Goal: Transaction & Acquisition: Purchase product/service

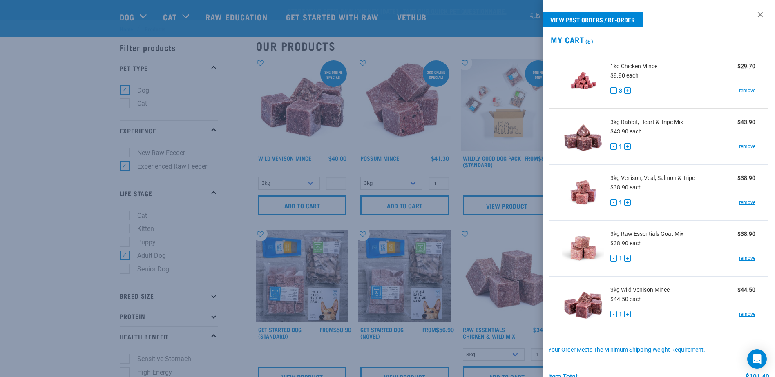
select select "337219"
select select "62284"
select select "706"
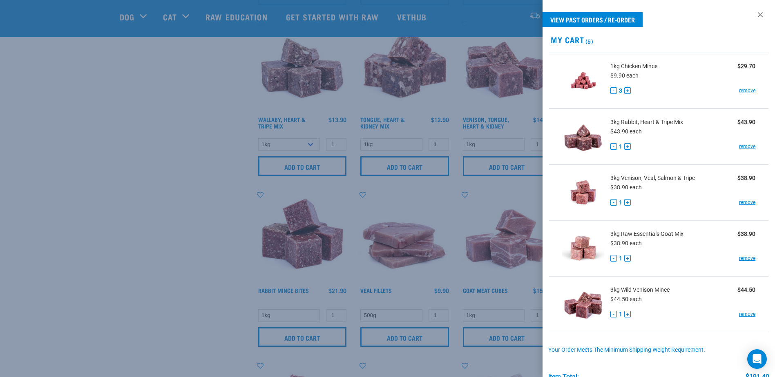
scroll to position [100, 0]
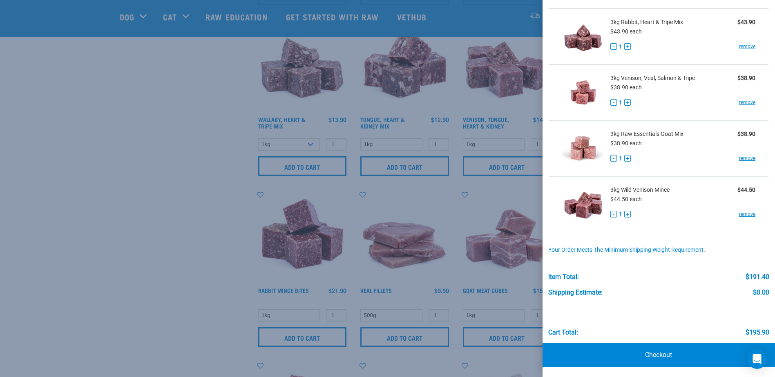
click at [227, 210] on div at bounding box center [387, 188] width 775 height 377
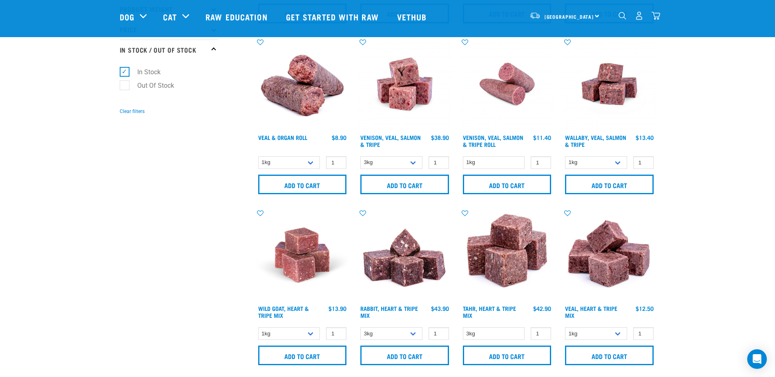
scroll to position [490, 0]
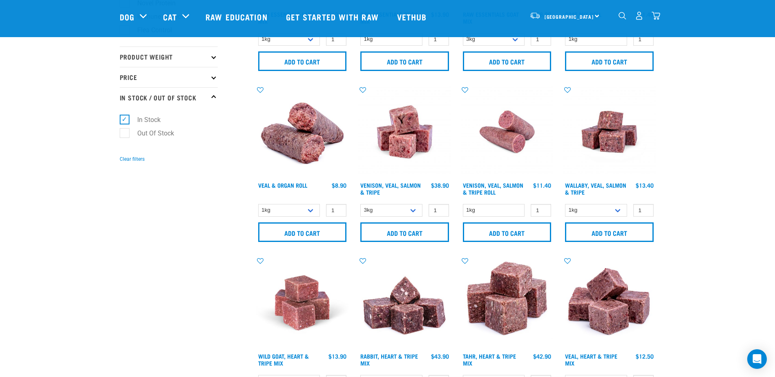
click at [654, 18] on img "dropdown navigation" at bounding box center [655, 15] width 9 height 9
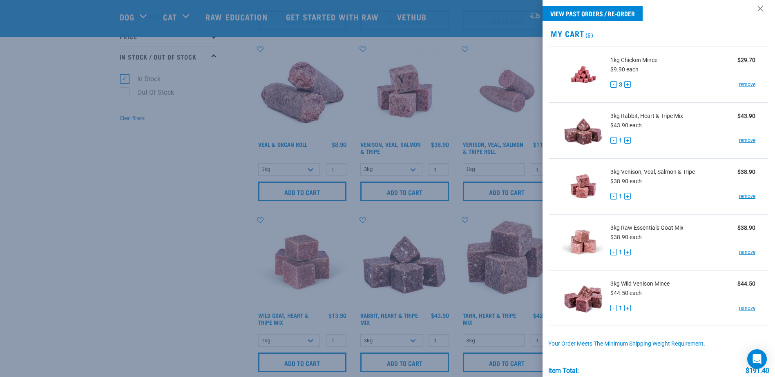
scroll to position [0, 0]
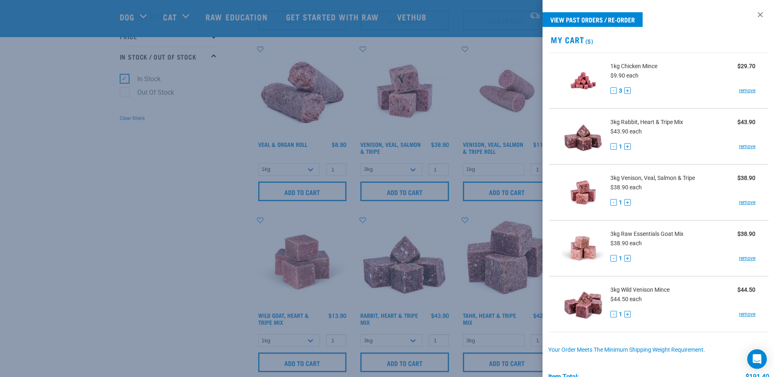
click at [229, 231] on div at bounding box center [387, 188] width 775 height 377
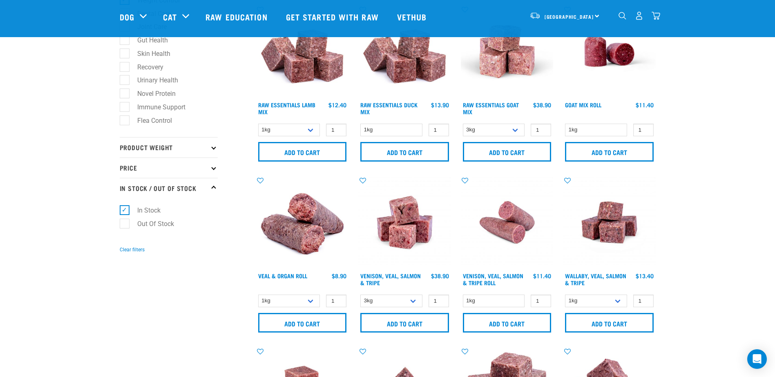
scroll to position [367, 0]
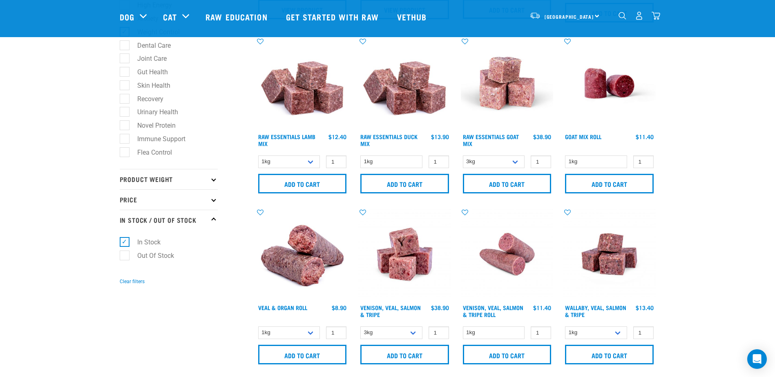
click at [657, 18] on img "dropdown navigation" at bounding box center [655, 15] width 9 height 9
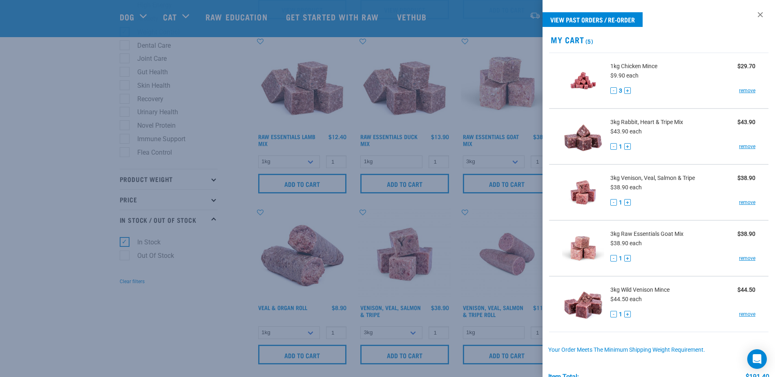
click at [657, 18] on div "View past orders / re-order My Cart (5) 1kg Chicken Mince $29.70 $9.90 each - 3…" at bounding box center [658, 188] width 232 height 377
click at [753, 13] on link at bounding box center [759, 14] width 13 height 13
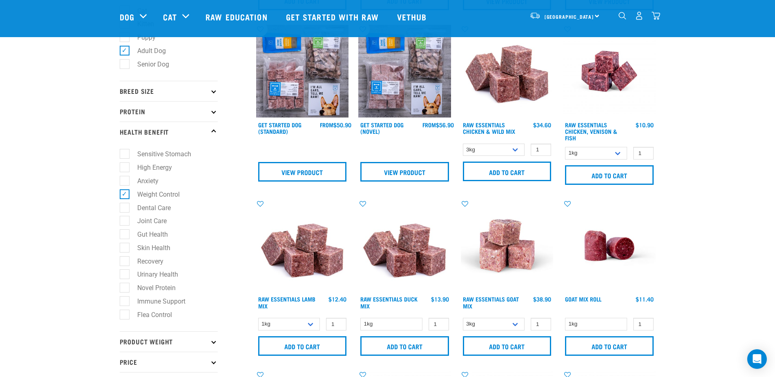
scroll to position [204, 0]
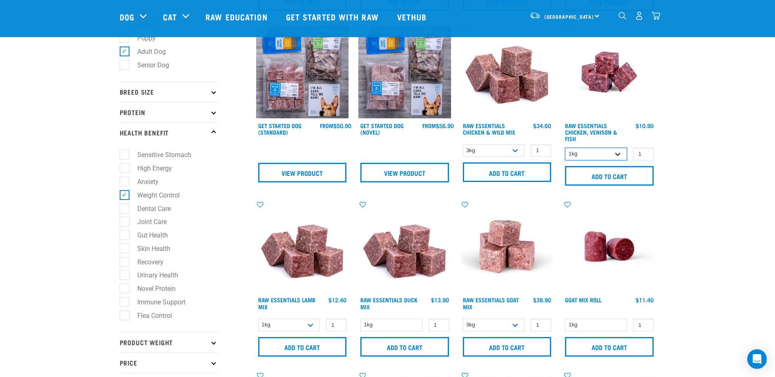
click at [617, 154] on select "1kg 3kg" at bounding box center [596, 154] width 62 height 13
select select "28665"
click at [565, 148] on select "1kg 3kg" at bounding box center [596, 154] width 62 height 13
click at [615, 174] on input "Add to cart" at bounding box center [609, 176] width 89 height 20
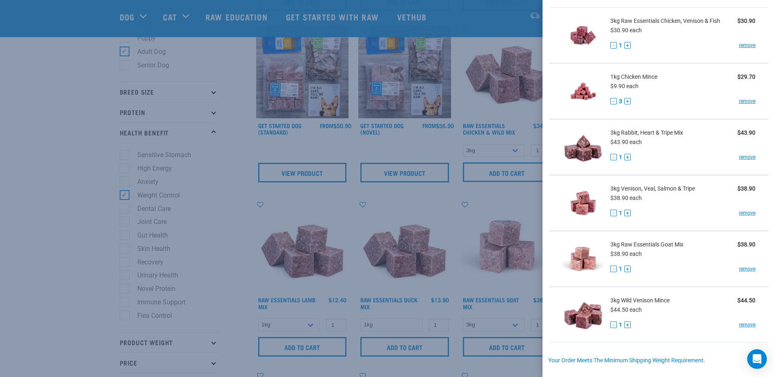
scroll to position [156, 0]
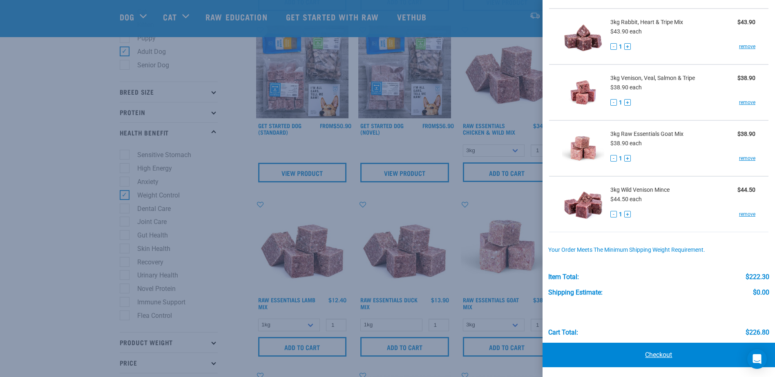
click at [657, 351] on link "Checkout" at bounding box center [658, 355] width 232 height 24
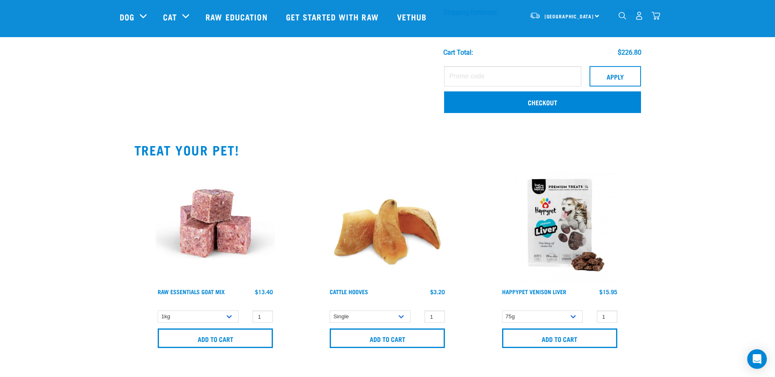
scroll to position [290, 0]
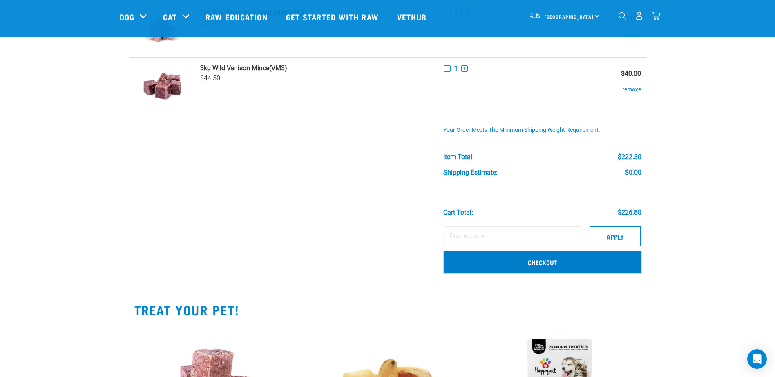
click at [512, 262] on link "Checkout" at bounding box center [542, 262] width 197 height 21
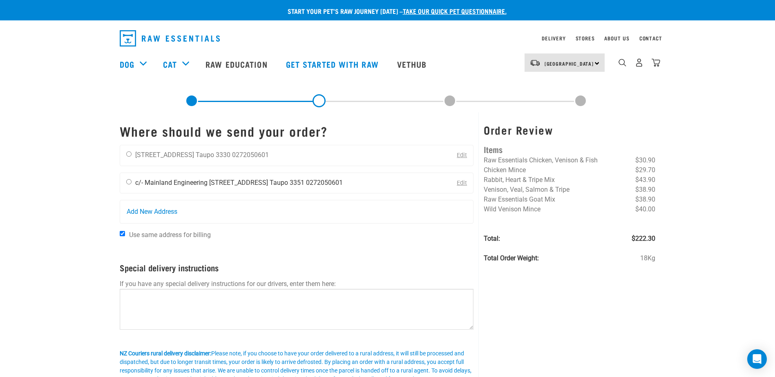
click at [128, 183] on input "radio" at bounding box center [128, 181] width 5 height 5
radio input "true"
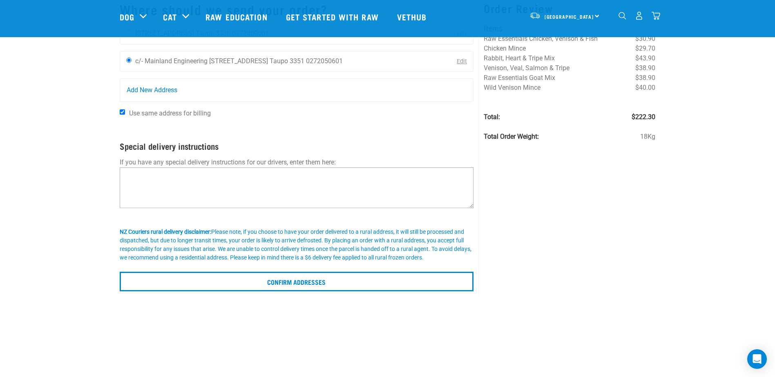
scroll to position [82, 0]
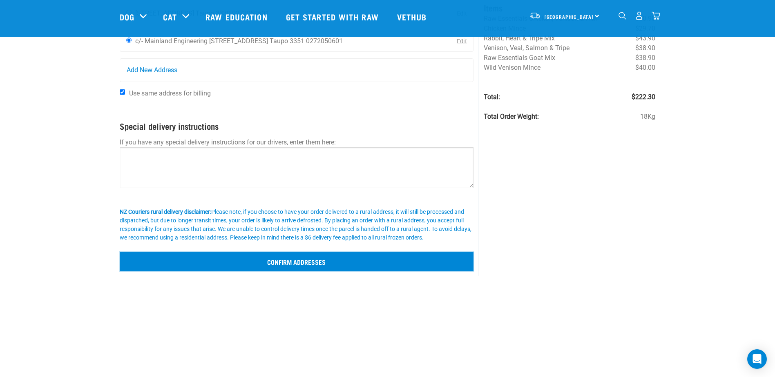
click at [461, 259] on input "Confirm addresses" at bounding box center [297, 262] width 354 height 20
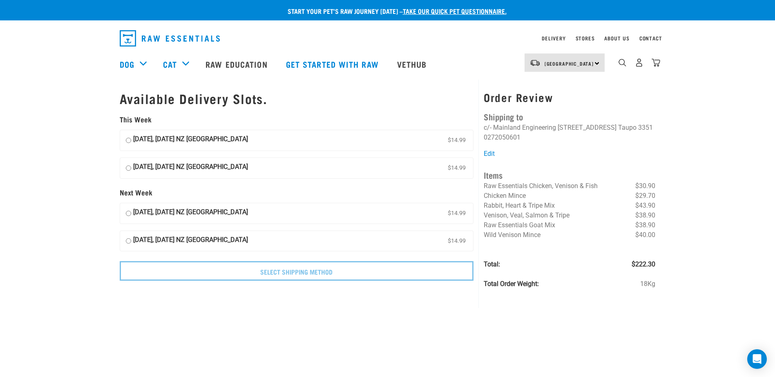
click at [128, 140] on input "11 September, Thursday NZ Couriers North Island $14.99" at bounding box center [128, 140] width 5 height 12
radio input "true"
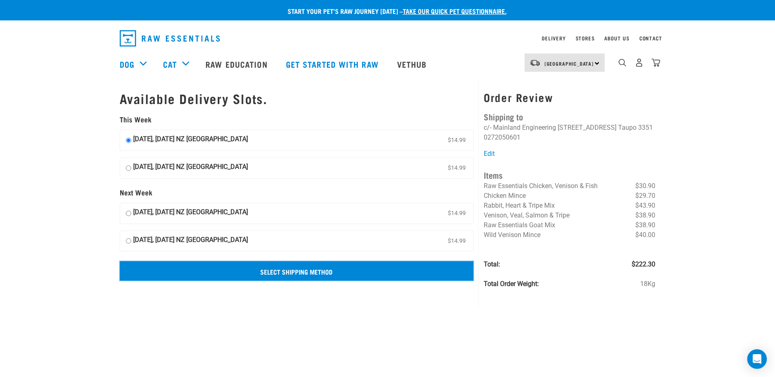
click at [309, 272] on input "Select Shipping Method" at bounding box center [297, 271] width 354 height 20
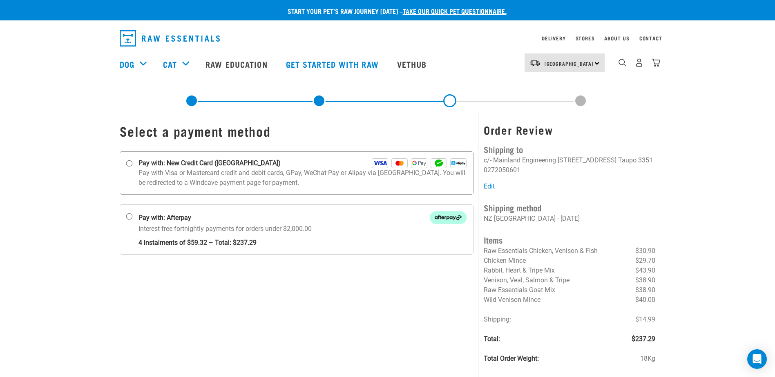
click at [130, 162] on input "Pay with: New Credit Card (Windcave)" at bounding box center [129, 163] width 7 height 7
radio input "true"
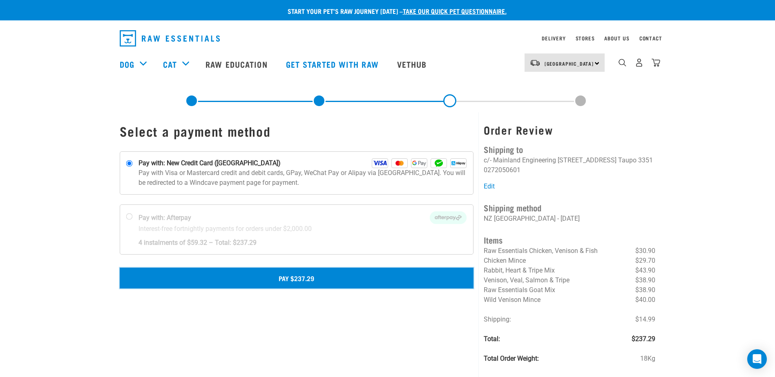
click at [329, 282] on button "Pay $237.29" at bounding box center [297, 278] width 354 height 20
